Goal: Find specific fact

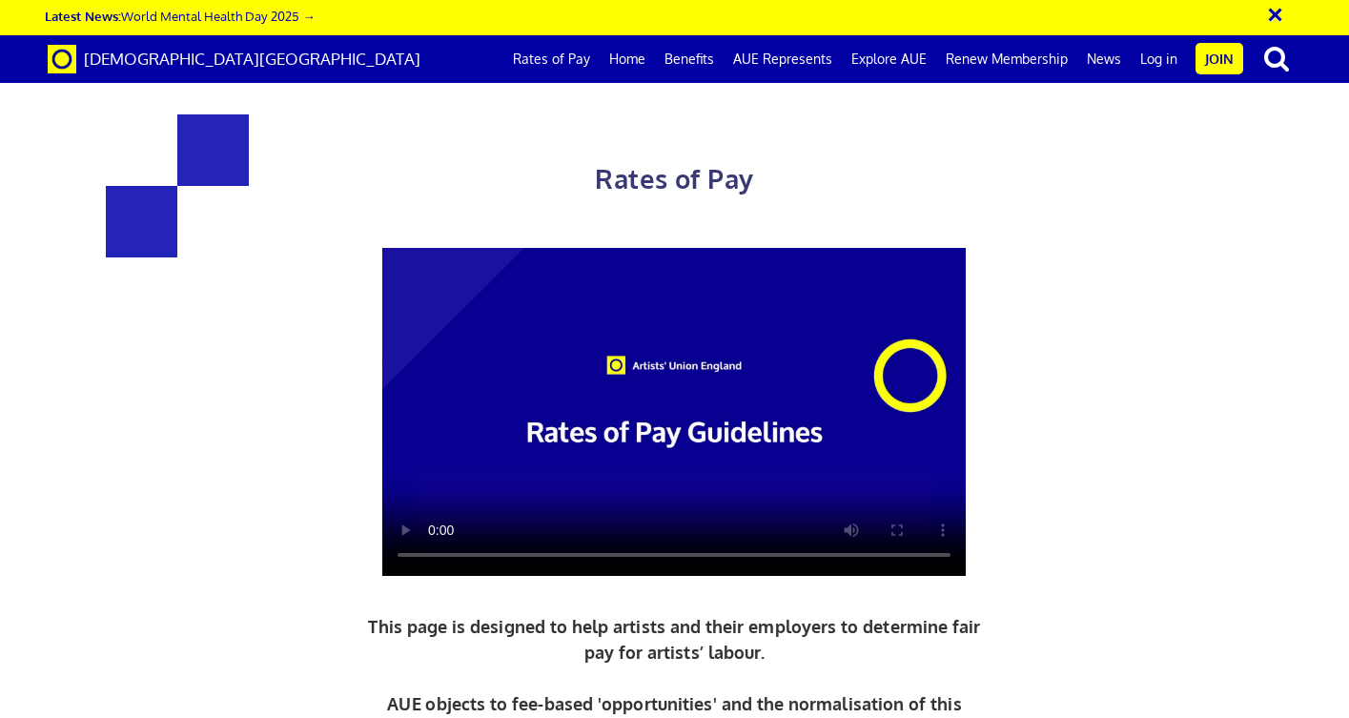
scroll to position [723, 0]
click at [1018, 248] on div at bounding box center [674, 412] width 918 height 328
drag, startPoint x: 1038, startPoint y: 540, endPoint x: 311, endPoint y: 242, distance: 786.0
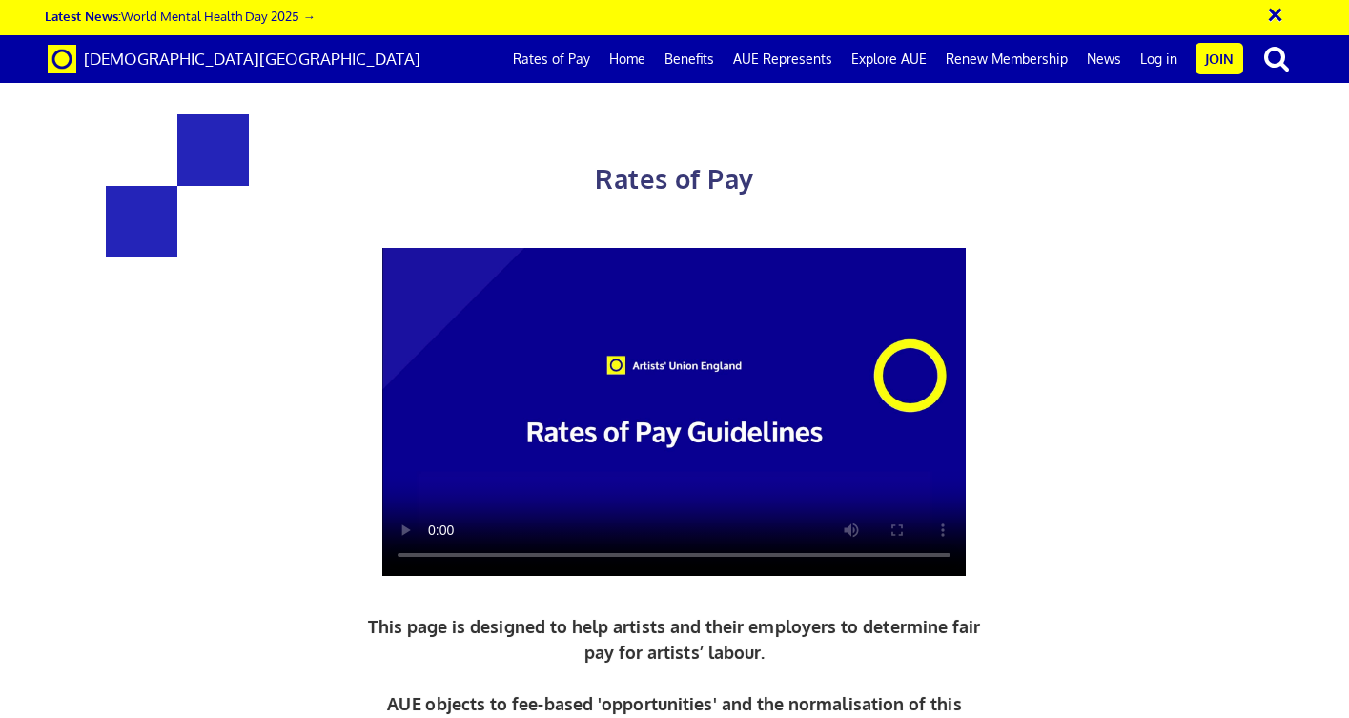
copy div "£216.63 a day ½ £119.15 per ½ day £27.08 an hour new graduate artist £284.31 a …"
